Goal: Transaction & Acquisition: Subscribe to service/newsletter

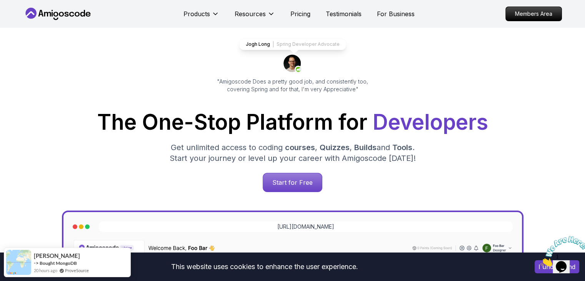
click at [540, 261] on icon "Close" at bounding box center [540, 264] width 0 height 7
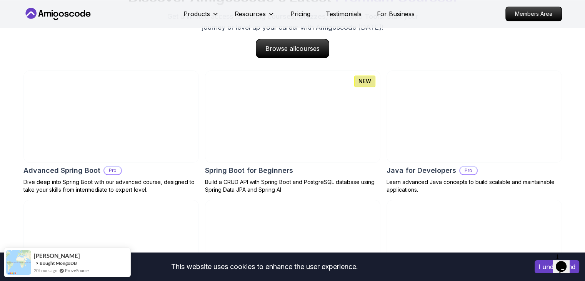
scroll to position [846, 0]
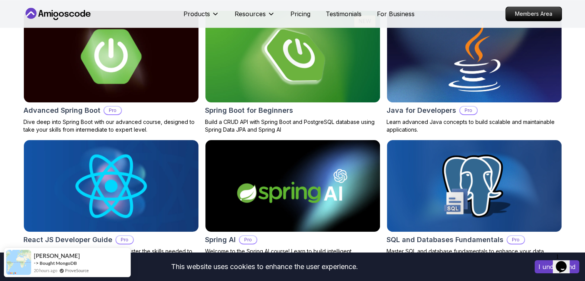
click at [110, 72] on img at bounding box center [110, 56] width 183 height 96
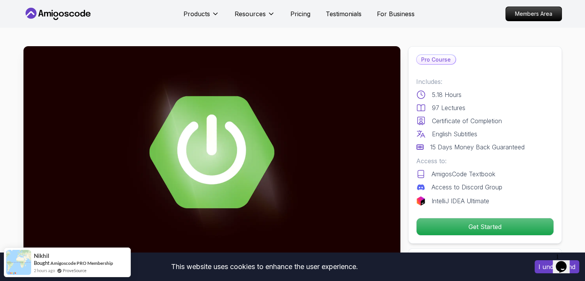
drag, startPoint x: 471, startPoint y: 108, endPoint x: 427, endPoint y: 114, distance: 44.2
click at [427, 114] on div "Includes: 5.18 Hours 97 Lectures Certificate of Completion English Subtitles 15…" at bounding box center [485, 114] width 138 height 75
drag, startPoint x: 503, startPoint y: 123, endPoint x: 457, endPoint y: 124, distance: 46.1
click at [457, 124] on div "Certificate of Completion" at bounding box center [485, 120] width 138 height 9
drag, startPoint x: 477, startPoint y: 133, endPoint x: 442, endPoint y: 134, distance: 35.4
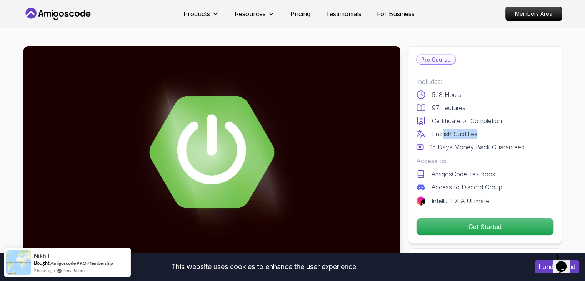
click at [442, 134] on p "English Subtitles" at bounding box center [454, 133] width 45 height 9
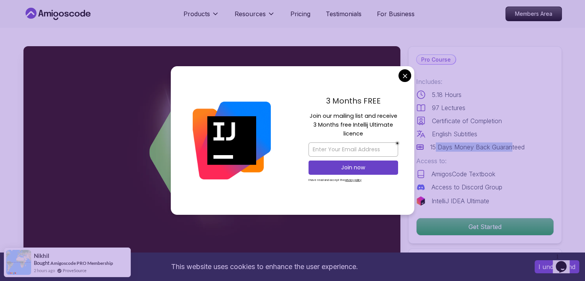
drag, startPoint x: 435, startPoint y: 145, endPoint x: 510, endPoint y: 146, distance: 75.0
click at [510, 146] on p "15 Days Money Back Guaranteed" at bounding box center [477, 146] width 95 height 9
click at [528, 146] on div "15 Days Money Back Guaranteed" at bounding box center [485, 146] width 138 height 9
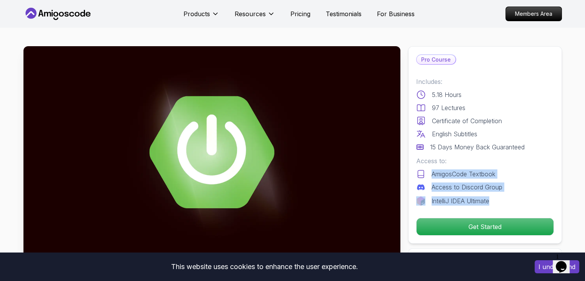
drag, startPoint x: 501, startPoint y: 202, endPoint x: 431, endPoint y: 174, distance: 74.9
click at [431, 174] on div "Includes: 5.18 Hours 97 Lectures Certificate of Completion English Subtitles 15…" at bounding box center [485, 141] width 138 height 128
click at [510, 171] on div "AmigosCode Textbook" at bounding box center [485, 173] width 138 height 9
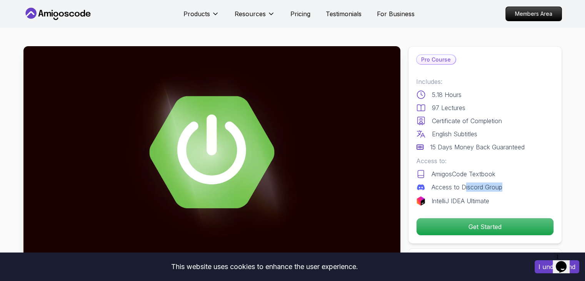
drag, startPoint x: 503, startPoint y: 186, endPoint x: 463, endPoint y: 183, distance: 39.7
click at [463, 183] on div "Access to Discord Group" at bounding box center [485, 186] width 138 height 9
click at [511, 167] on div "Access to: AmigosCode Textbook Access to Discord Group" at bounding box center [485, 173] width 138 height 35
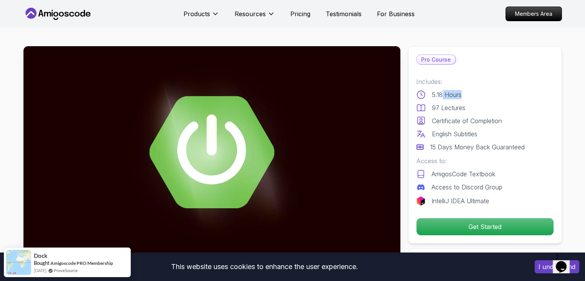
drag, startPoint x: 462, startPoint y: 91, endPoint x: 437, endPoint y: 95, distance: 25.7
click at [437, 95] on div "5.18 Hours" at bounding box center [485, 94] width 138 height 9
click at [480, 98] on div "5.18 Hours" at bounding box center [485, 94] width 138 height 9
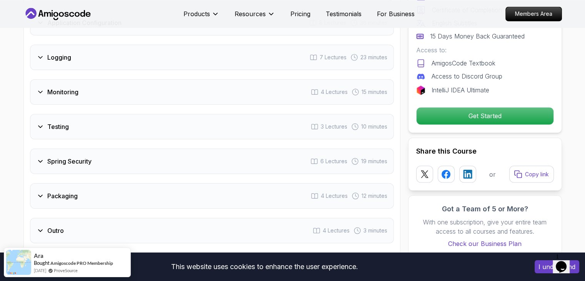
scroll to position [1384, 0]
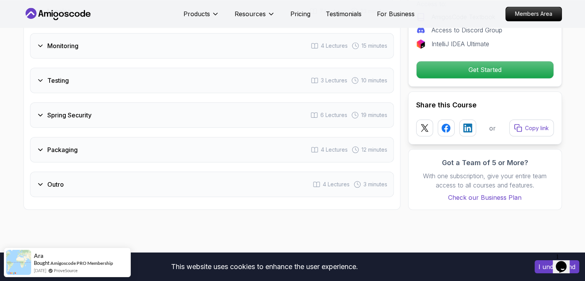
click at [42, 145] on div "Packaging" at bounding box center [57, 149] width 41 height 9
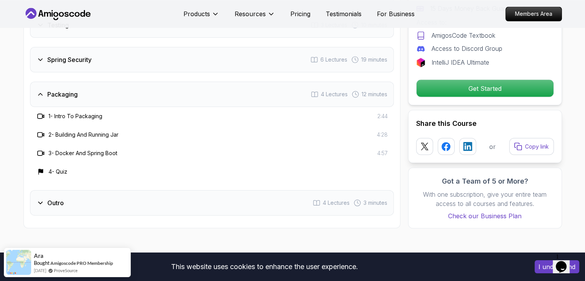
scroll to position [1328, 0]
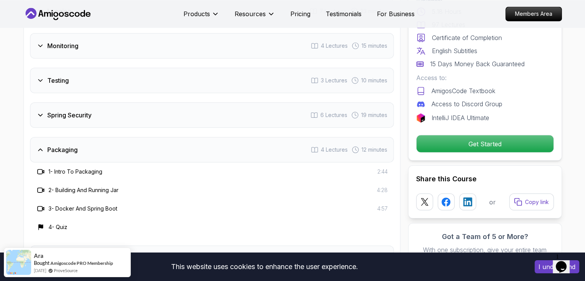
click at [42, 145] on div "Packaging" at bounding box center [57, 149] width 41 height 9
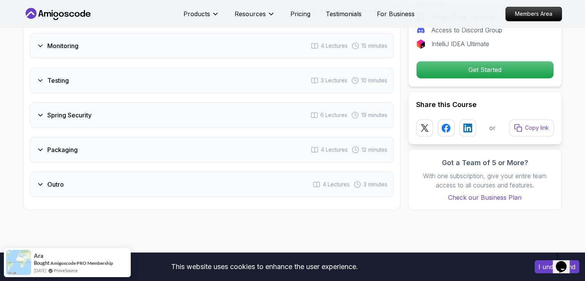
click at [37, 111] on icon at bounding box center [41, 115] width 8 height 8
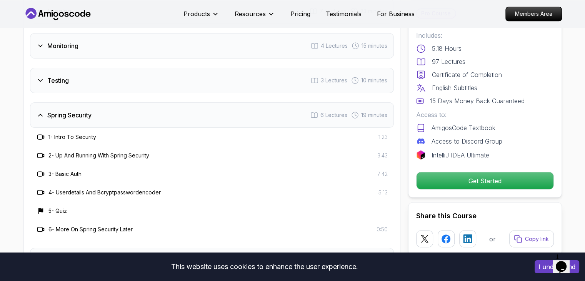
click at [39, 111] on icon at bounding box center [41, 115] width 8 height 8
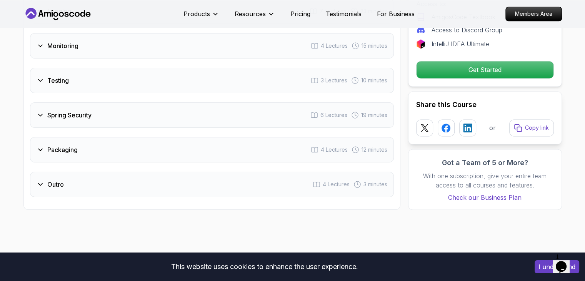
click at [42, 76] on icon at bounding box center [41, 80] width 8 height 8
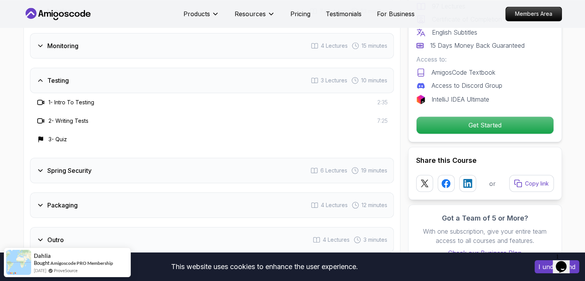
click at [42, 76] on icon at bounding box center [41, 80] width 8 height 8
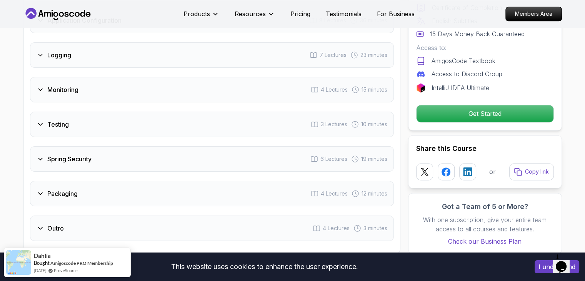
scroll to position [1251, 0]
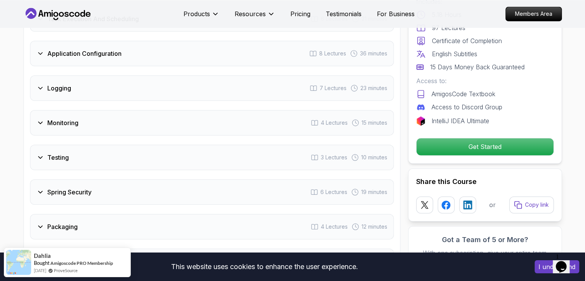
click at [42, 119] on icon at bounding box center [41, 123] width 8 height 8
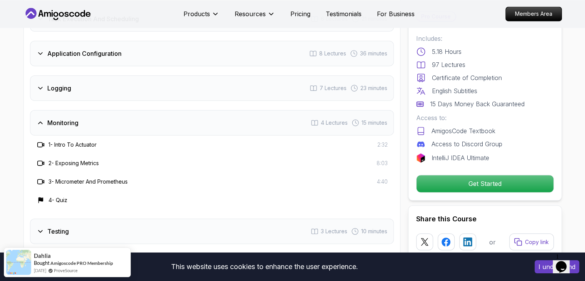
click at [42, 119] on icon at bounding box center [41, 123] width 8 height 8
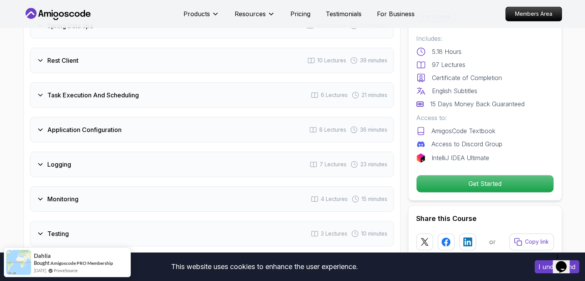
scroll to position [1175, 0]
click at [42, 161] on icon at bounding box center [41, 165] width 8 height 8
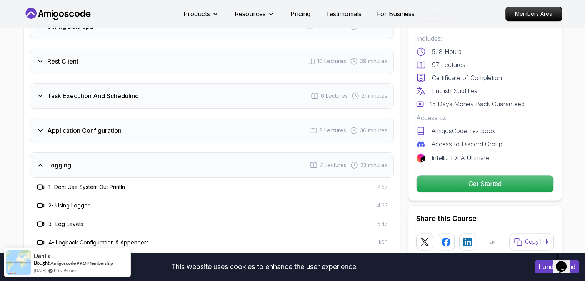
click at [42, 161] on icon at bounding box center [41, 165] width 8 height 8
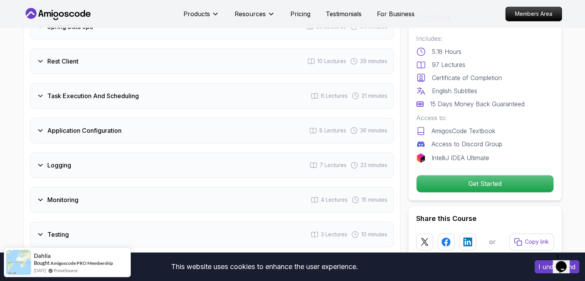
click at [42, 57] on icon at bounding box center [41, 61] width 8 height 8
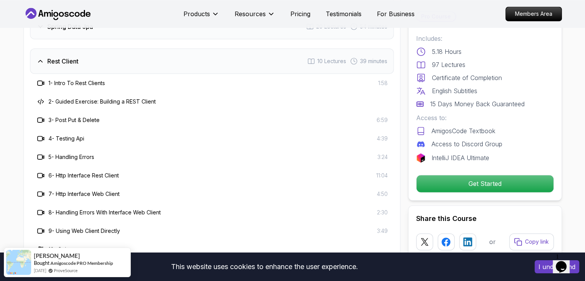
click at [42, 57] on icon at bounding box center [41, 61] width 8 height 8
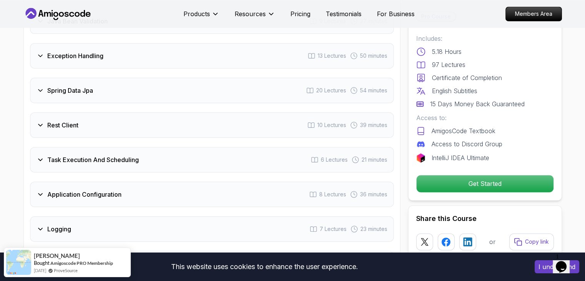
scroll to position [1098, 0]
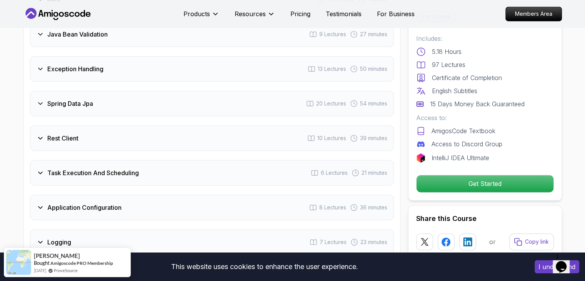
click at [39, 100] on icon at bounding box center [41, 104] width 8 height 8
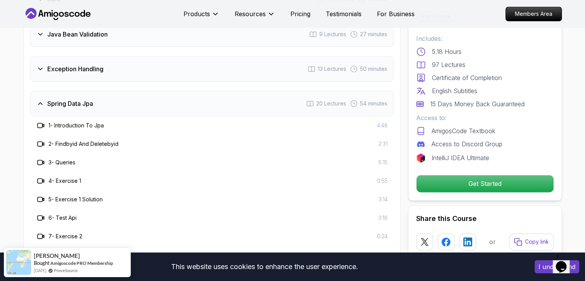
click at [39, 103] on icon at bounding box center [40, 104] width 4 height 2
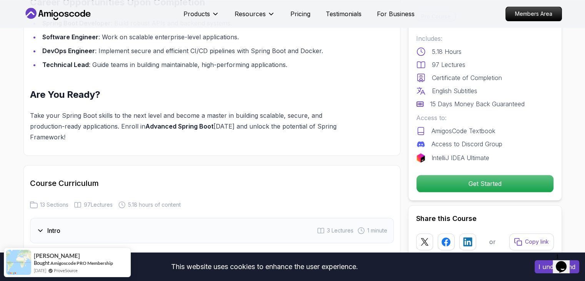
scroll to position [829, 0]
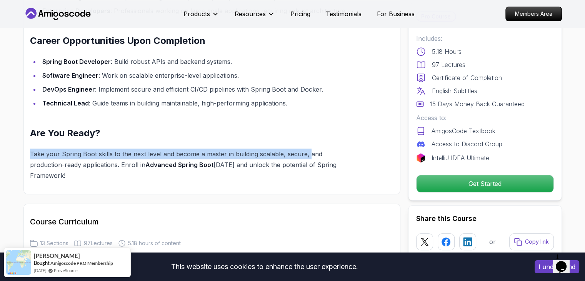
drag, startPoint x: 31, startPoint y: 141, endPoint x: 306, endPoint y: 145, distance: 274.8
click at [306, 148] on p "Take your Spring Boot skills to the next level and become a master in building …" at bounding box center [193, 164] width 327 height 32
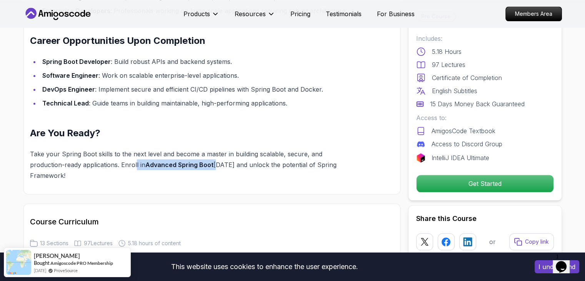
drag, startPoint x: 101, startPoint y: 154, endPoint x: 180, endPoint y: 153, distance: 78.8
click at [180, 153] on p "Take your Spring Boot skills to the next level and become a master in building …" at bounding box center [193, 164] width 327 height 32
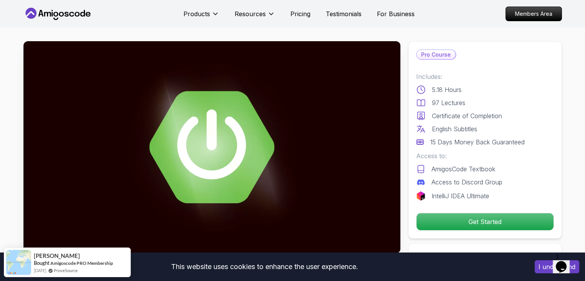
scroll to position [0, 0]
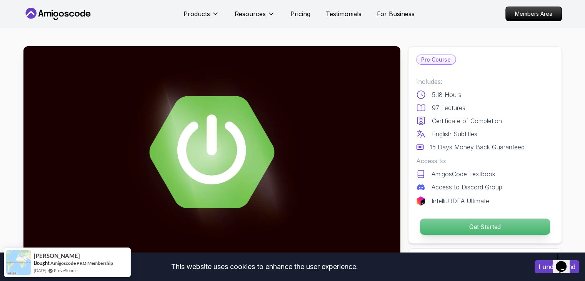
click at [464, 226] on p "Get Started" at bounding box center [484, 226] width 130 height 16
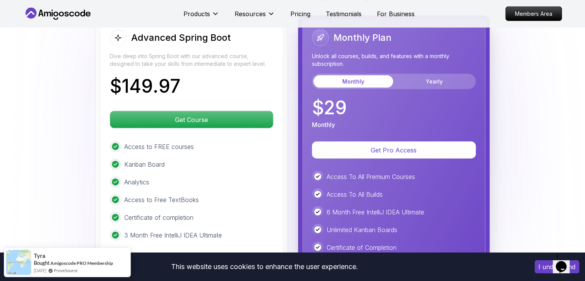
scroll to position [1641, 0]
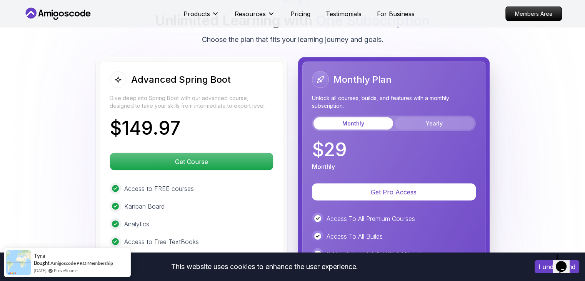
click at [431, 117] on button "Yearly" at bounding box center [434, 123] width 80 height 12
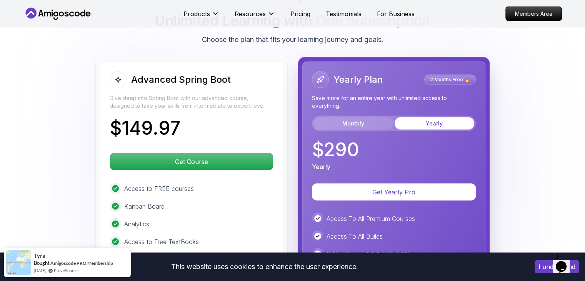
click at [379, 117] on button "Monthly" at bounding box center [353, 123] width 80 height 12
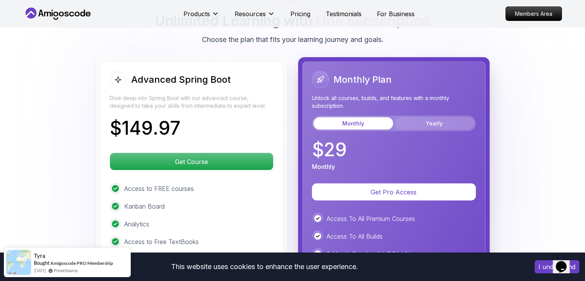
click at [415, 117] on button "Yearly" at bounding box center [434, 123] width 80 height 12
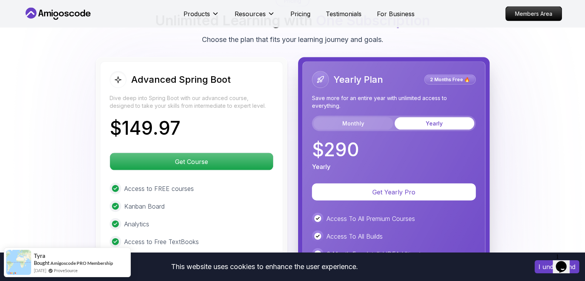
click at [376, 117] on button "Monthly" at bounding box center [353, 123] width 80 height 12
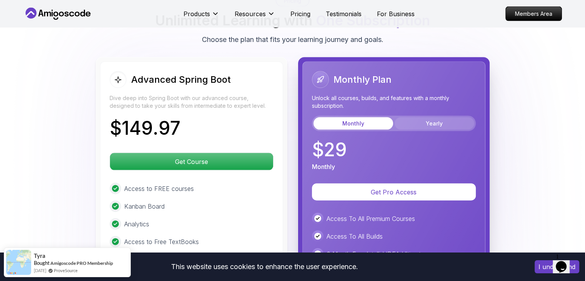
click at [414, 117] on button "Yearly" at bounding box center [434, 123] width 80 height 12
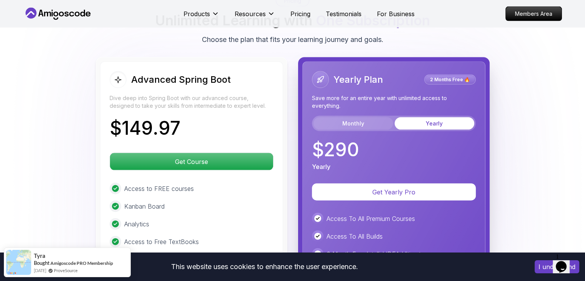
click at [366, 117] on button "Monthly" at bounding box center [353, 123] width 80 height 12
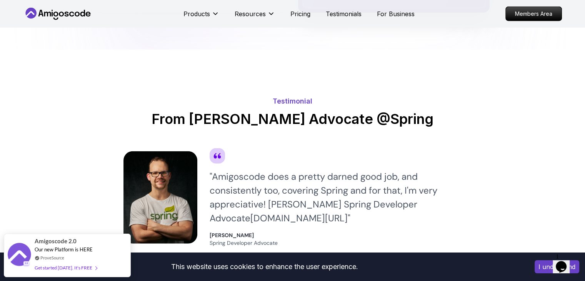
scroll to position [2064, 0]
